Goal: Check status: Check status

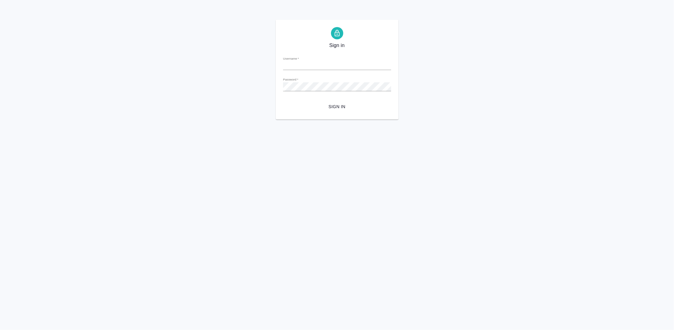
type input "[PERSON_NAME][EMAIL_ADDRESS][DOMAIN_NAME]"
click at [247, 87] on div "Sign in Username   * k.aivazyan@awatera.com Password   * urlPath   * / Sign in" at bounding box center [337, 70] width 674 height 100
click at [342, 104] on span "Sign in" at bounding box center [337, 107] width 98 height 8
click at [244, 82] on div "Sign in Username   * [PERSON_NAME][EMAIL_ADDRESS][DOMAIN_NAME] Password   * url…" at bounding box center [337, 70] width 674 height 100
click at [234, 81] on div "Sign in Username   * k.aivazyan@awatera.com Password   * urlPath   * / Sign in" at bounding box center [337, 70] width 674 height 100
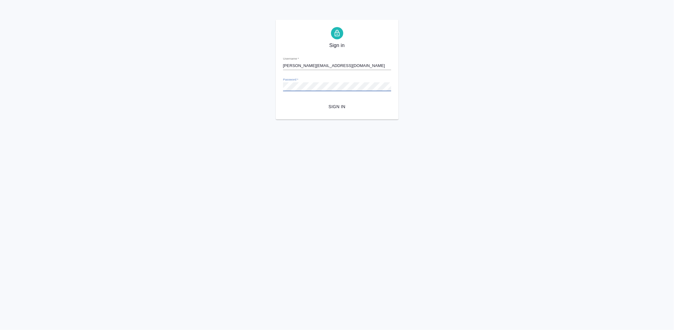
click at [337, 106] on span "Sign in" at bounding box center [337, 107] width 98 height 8
type input "k.aivazyan@awatera.com"
click at [250, 84] on div "Sign in Username   * k.aivazyan@awatera.com Password   * urlPath   * / Sign in" at bounding box center [337, 70] width 674 height 100
click at [339, 110] on span "Sign in" at bounding box center [337, 107] width 98 height 8
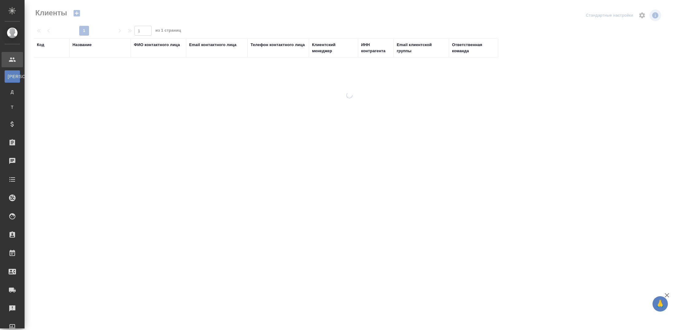
select select "RU"
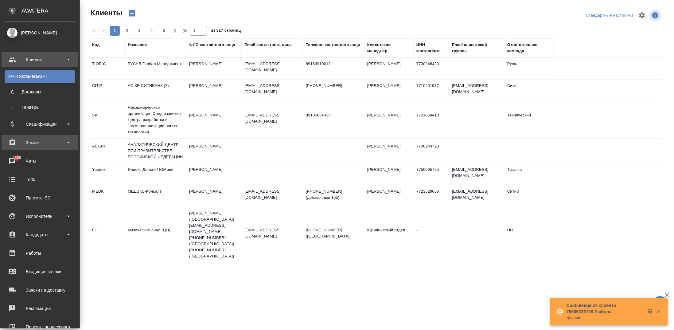
click at [40, 142] on div "Заказы" at bounding box center [40, 142] width 71 height 9
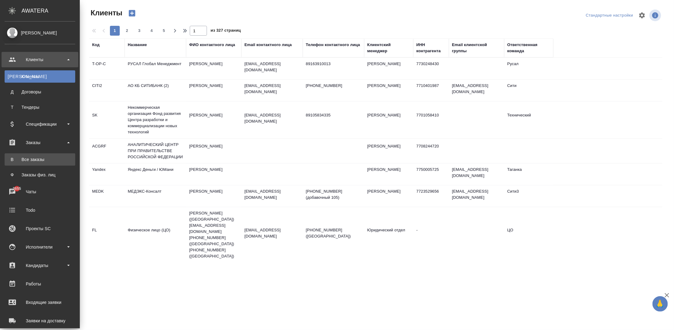
click at [42, 161] on div "Все заказы" at bounding box center [40, 159] width 64 height 6
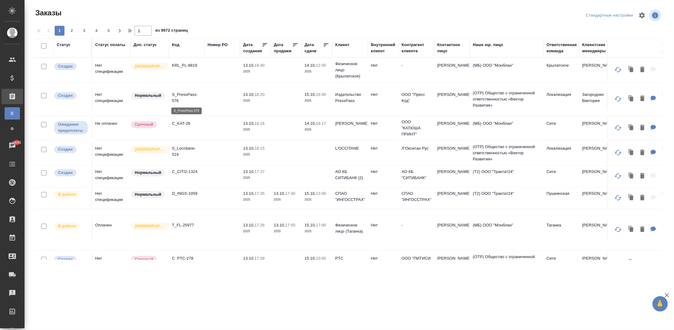
click at [183, 97] on p "S_PressPass-576" at bounding box center [186, 98] width 29 height 12
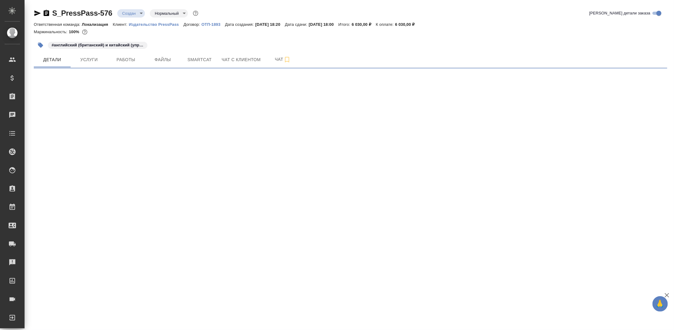
select select "RU"
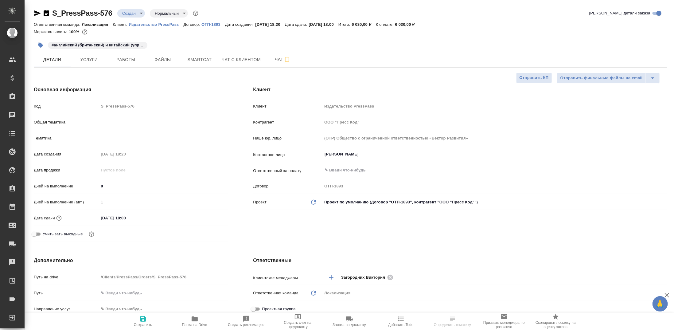
type textarea "x"
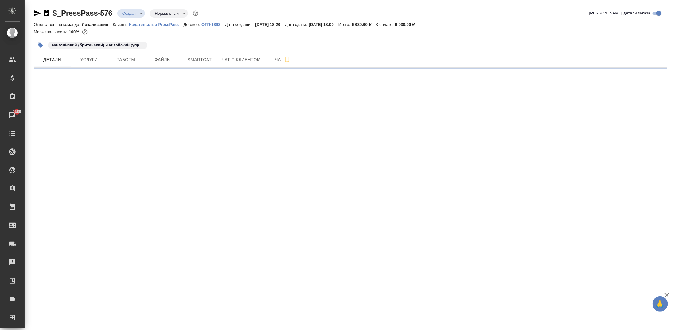
select select "RU"
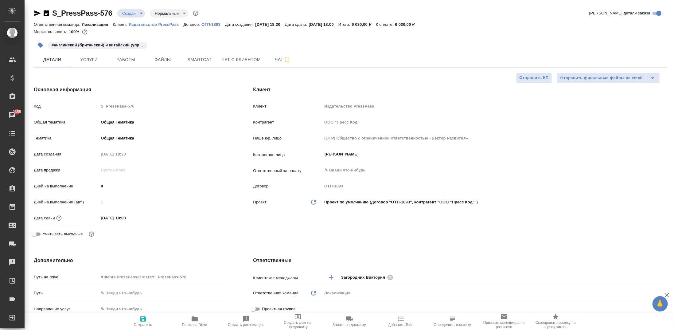
type textarea "x"
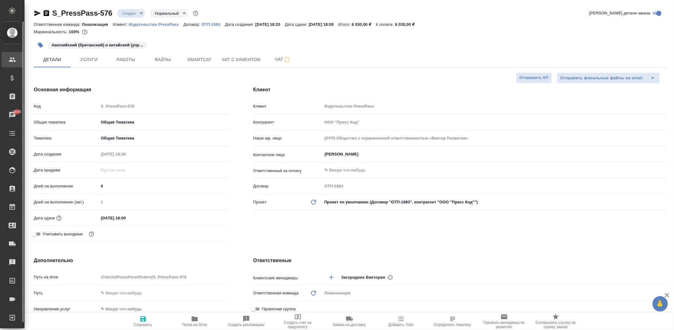
type textarea "x"
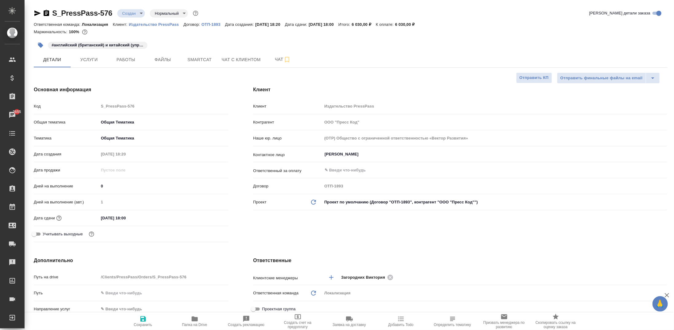
type textarea "x"
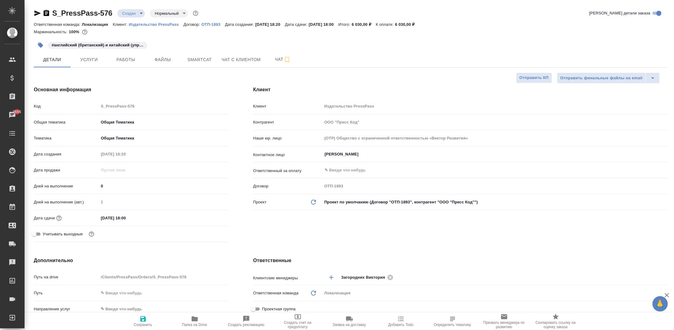
type textarea "x"
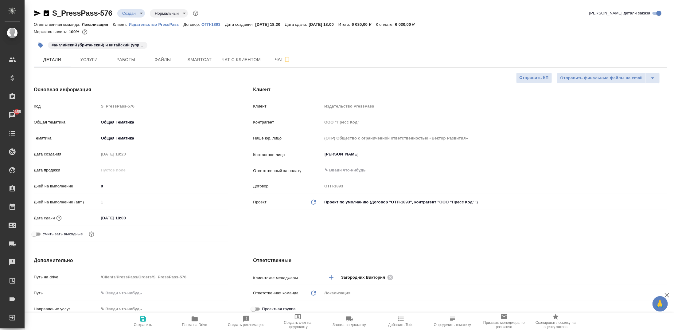
type textarea "x"
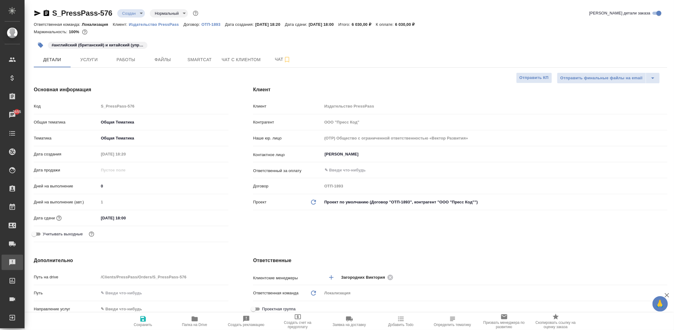
type textarea "x"
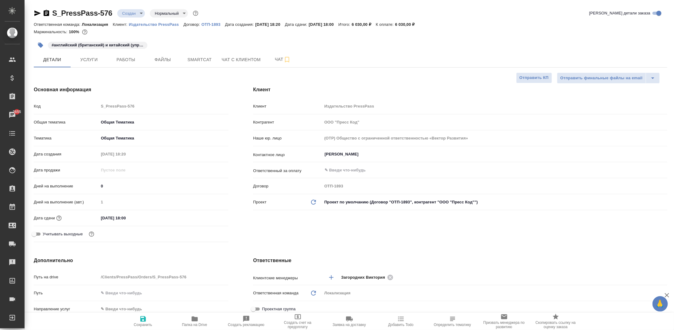
type textarea "x"
click at [131, 58] on span "Работы" at bounding box center [125, 60] width 29 height 8
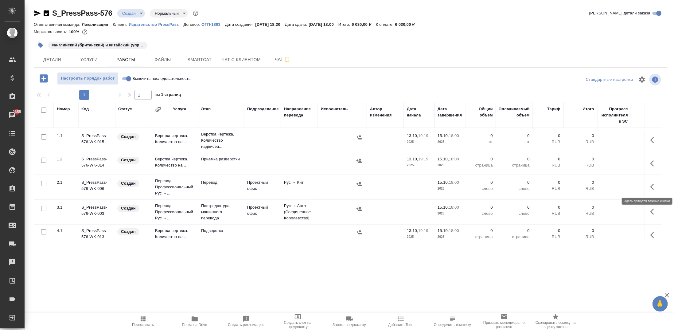
click at [650, 187] on icon "button" at bounding box center [653, 186] width 7 height 7
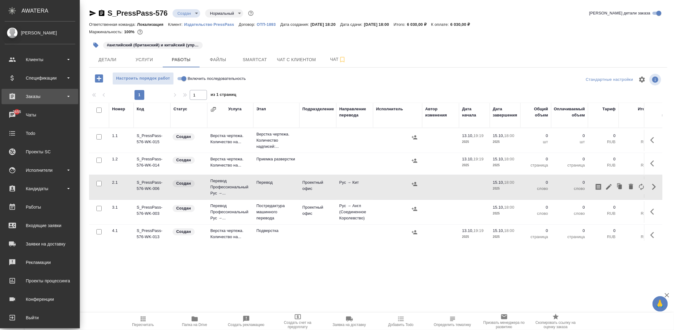
click at [31, 97] on div "Заказы" at bounding box center [40, 96] width 71 height 9
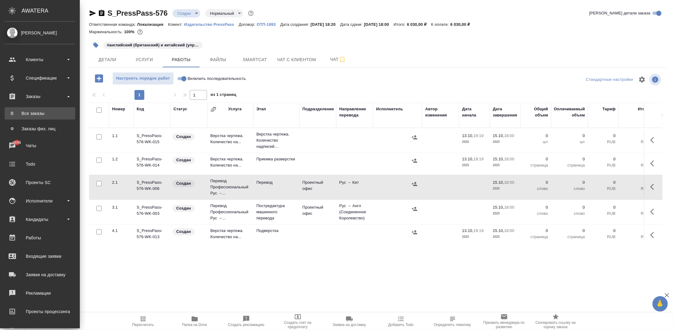
click at [31, 111] on div "Все заказы" at bounding box center [40, 113] width 64 height 6
